Goal: Information Seeking & Learning: Learn about a topic

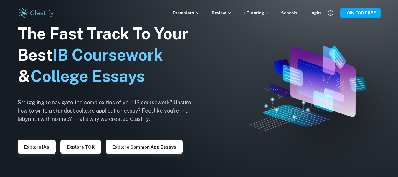
scroll to position [22, 0]
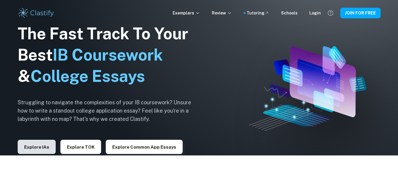
click at [52, 150] on button "Explore IAs" at bounding box center [37, 146] width 38 height 14
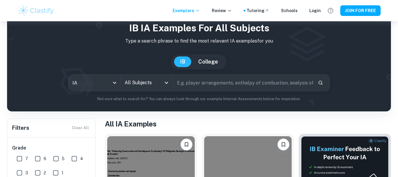
scroll to position [64, 0]
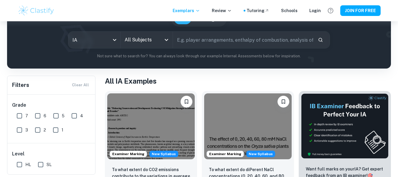
click at [141, 48] on div "IB IA examples for all subjects Type a search phrase to find the most relevant …" at bounding box center [199, 18] width 375 height 81
click at [190, 37] on input "text" at bounding box center [243, 40] width 141 height 17
type input "Biology"
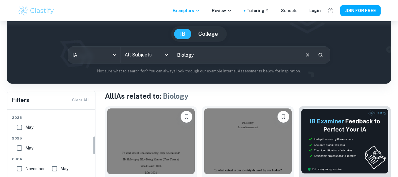
scroll to position [96, 0]
click at [23, 145] on input "May" at bounding box center [20, 148] width 12 height 12
checkbox input "true"
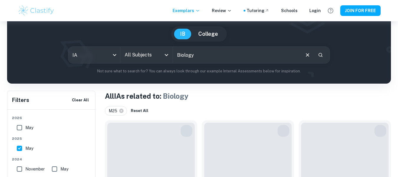
click at [21, 125] on input "May" at bounding box center [20, 127] width 12 height 12
checkbox input "true"
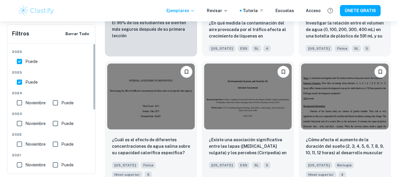
scroll to position [0, 0]
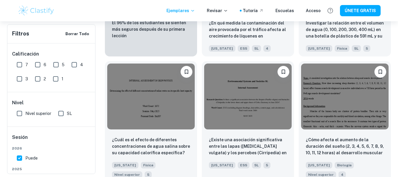
click at [21, 67] on input "7" at bounding box center [20, 65] width 12 height 12
checkbox input "true"
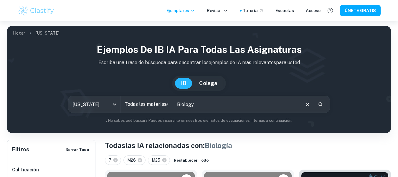
click at [154, 100] on input "Todas las materias" at bounding box center [142, 103] width 38 height 11
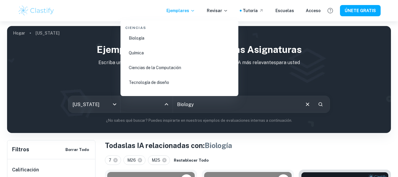
scroll to position [924, 0]
click at [136, 38] on font "Biología" at bounding box center [137, 36] width 16 height 5
type input "Biology"
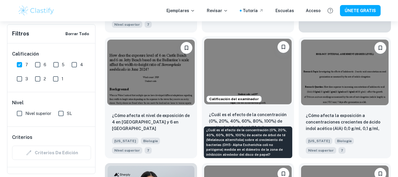
scroll to position [319, 0]
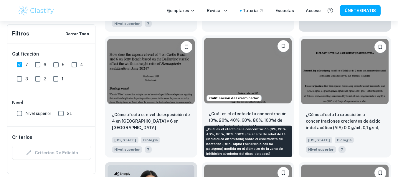
click at [233, 113] on p "¿Cuál es el efecto de la concentración (0%, 20%, 40%, 60%, 80%, 100%) de aceite…" at bounding box center [248, 120] width 78 height 20
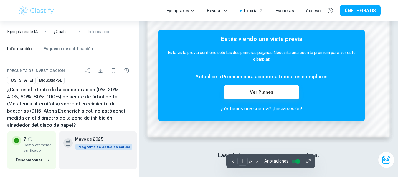
scroll to position [578, 0]
click at [288, 110] on font "Inicia sesión!" at bounding box center [288, 109] width 28 height 6
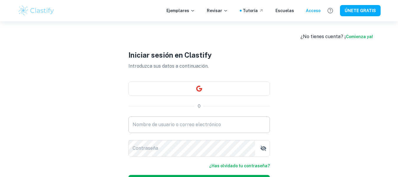
click at [204, 121] on input "Nombre de usuario o correo electrónico" at bounding box center [200, 124] width 142 height 17
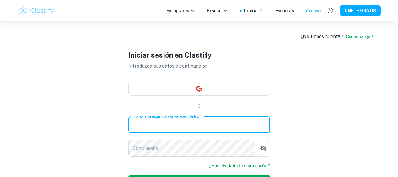
type input "sofiasanchezcal23@gmail.com"
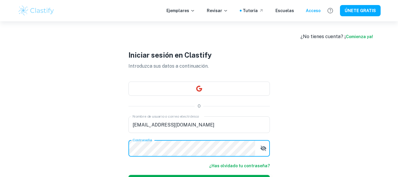
scroll to position [0, 0]
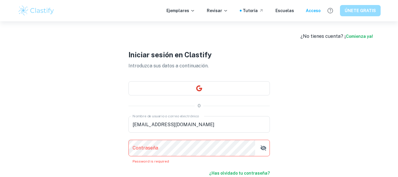
click at [352, 14] on font "ÚNETE GRATIS" at bounding box center [360, 10] width 31 height 7
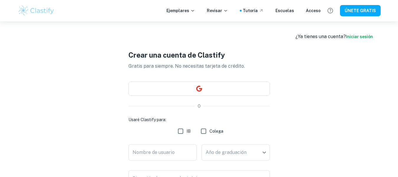
scroll to position [1, 0]
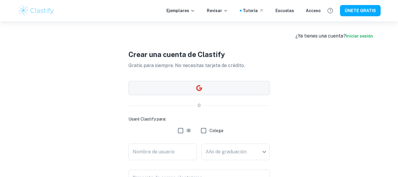
click at [210, 92] on button "button" at bounding box center [200, 88] width 142 height 14
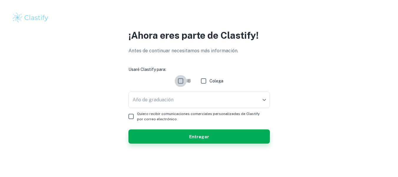
click at [183, 82] on input "IB" at bounding box center [181, 81] width 12 height 12
checkbox input "true"
click at [183, 98] on body "Valoramos tu privacidad Utilizamos cookies para mejorar tu experiencia de naveg…" at bounding box center [199, 88] width 398 height 177
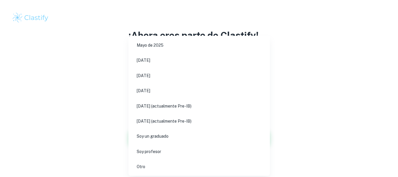
click at [343, 60] on div at bounding box center [199, 88] width 398 height 177
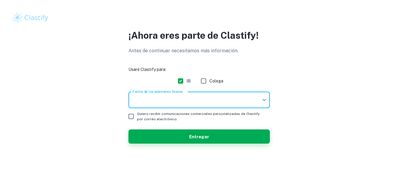
click at [222, 101] on body "Valoramos tu privacidad Utilizamos cookies para mejorar tu experiencia de naveg…" at bounding box center [199, 88] width 398 height 177
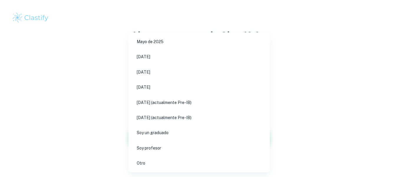
click at [192, 118] on font "[DATE] (actualmente Pre-IB)" at bounding box center [164, 117] width 55 height 5
type input "N27"
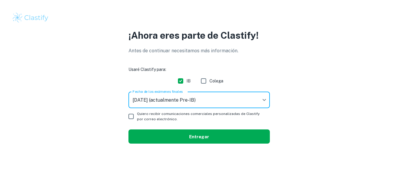
click at [149, 137] on button "Entregar" at bounding box center [200, 136] width 142 height 14
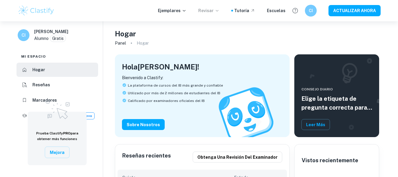
click at [203, 11] on font "Revisar" at bounding box center [205, 10] width 15 height 5
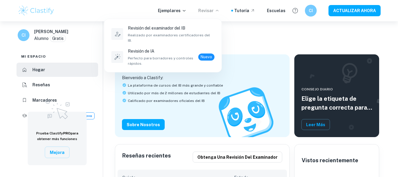
click at [258, 25] on div at bounding box center [199, 88] width 398 height 177
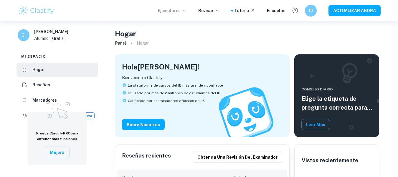
click at [185, 11] on p "Ejemplares" at bounding box center [172, 10] width 29 height 6
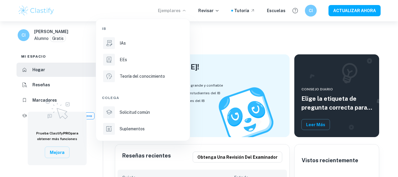
click at [230, 23] on div at bounding box center [199, 88] width 398 height 177
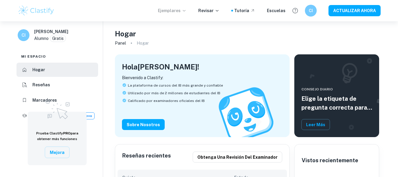
click at [173, 8] on font "Ejemplares" at bounding box center [169, 10] width 23 height 6
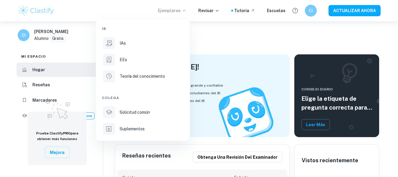
click at [134, 52] on div "IB IAs EEs Teoría del conocimiento Colega Solicitud común Suplementos" at bounding box center [143, 80] width 82 height 112
click at [129, 47] on li "IAs" at bounding box center [143, 43] width 82 height 14
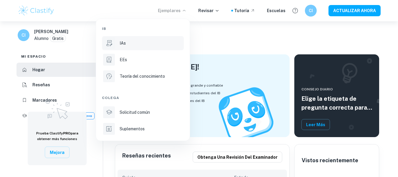
click at [129, 47] on li "IAs" at bounding box center [143, 43] width 82 height 14
click at [125, 46] on p "IAs" at bounding box center [123, 43] width 6 height 6
click at [111, 44] on li "IAs" at bounding box center [143, 43] width 82 height 14
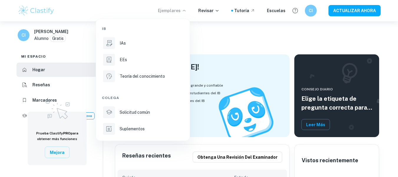
click at [205, 45] on div at bounding box center [199, 88] width 398 height 177
click at [229, 93] on div at bounding box center [199, 88] width 398 height 177
click at [212, 102] on div at bounding box center [199, 88] width 398 height 177
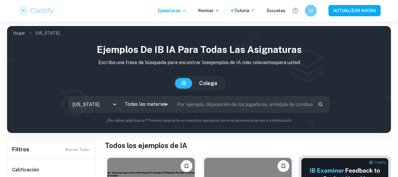
click at [181, 105] on input "text" at bounding box center [243, 104] width 141 height 17
click at [161, 105] on input "Todas las materias" at bounding box center [142, 103] width 38 height 11
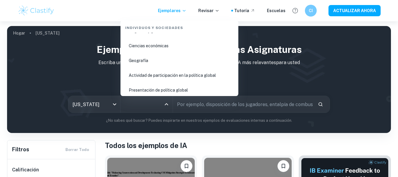
scroll to position [739, 0]
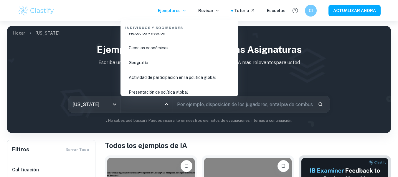
click at [152, 80] on font "Actividad de participación en la política global" at bounding box center [172, 77] width 87 height 5
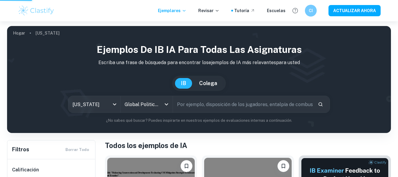
type input "Global Politics Engagement Activity"
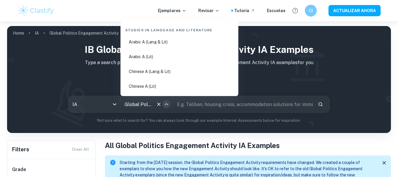
click at [169, 101] on icon "Close" at bounding box center [166, 104] width 7 height 7
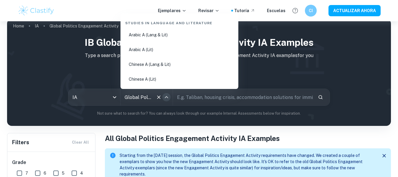
scroll to position [0, 50]
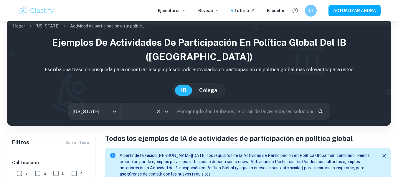
click at [160, 108] on icon "Claro" at bounding box center [159, 111] width 6 height 6
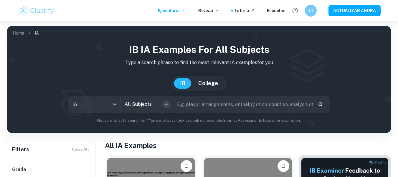
click at [166, 103] on icon "Open" at bounding box center [166, 104] width 7 height 7
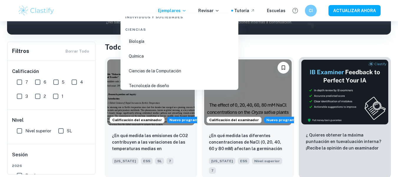
scroll to position [912, 0]
click at [134, 37] on li "Biología" at bounding box center [179, 42] width 113 height 14
type input "Biology"
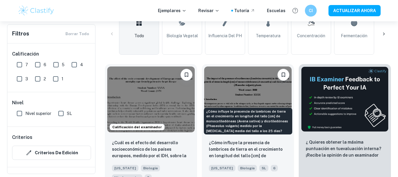
scroll to position [152, 0]
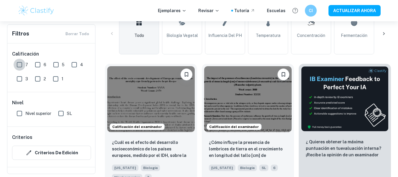
click at [20, 63] on input "7" at bounding box center [20, 65] width 12 height 12
checkbox input "true"
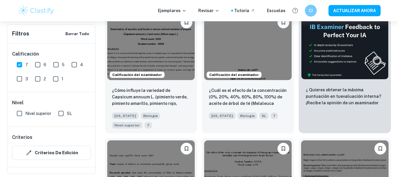
scroll to position [218, 0]
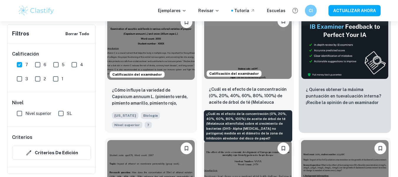
click at [227, 97] on font "¿Cuál es el efecto de la concentración (0%, 20%, 40%, 60%, 80%, 100%) de aceite…" at bounding box center [248, 115] width 78 height 57
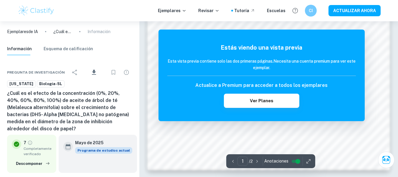
scroll to position [545, 0]
click at [253, 163] on p "/ 2" at bounding box center [251, 161] width 4 height 6
click at [296, 159] on input "revisado" at bounding box center [297, 160] width 21 height 7
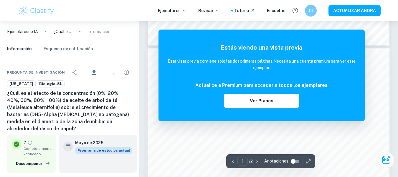
scroll to position [316, 0]
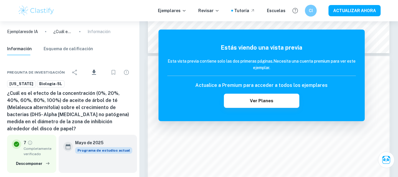
drag, startPoint x: 25, startPoint y: 103, endPoint x: 49, endPoint y: 127, distance: 34.2
copy font "¿Cuál es el efecto de la concentración (0%, 20%, 40%, 60%, 80%, 100%) de aceite…"
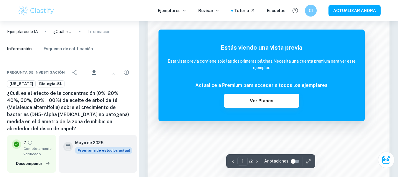
scroll to position [461, 0]
